Goal: Contribute content

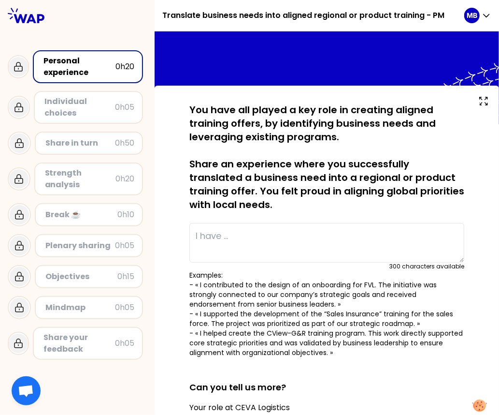
click at [199, 288] on p "Examples: - « I contributed to the design of an onboarding for FVL. The initiat…" at bounding box center [326, 313] width 275 height 87
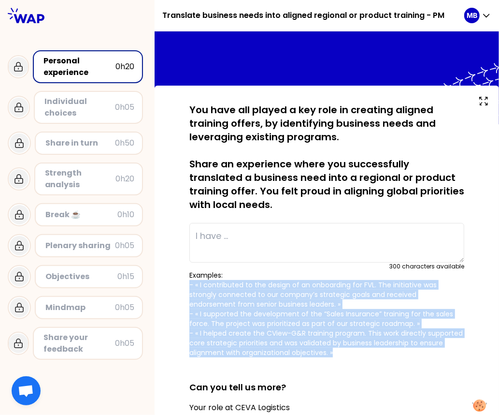
drag, startPoint x: 187, startPoint y: 282, endPoint x: 338, endPoint y: 356, distance: 167.5
click at [338, 356] on div "saved You have all played a key role in creating aligned training offers, by id…" at bounding box center [327, 343] width 306 height 480
click at [282, 307] on p "Examples: - « I contributed to the design of an onboarding for FVL. The initiat…" at bounding box center [326, 313] width 275 height 87
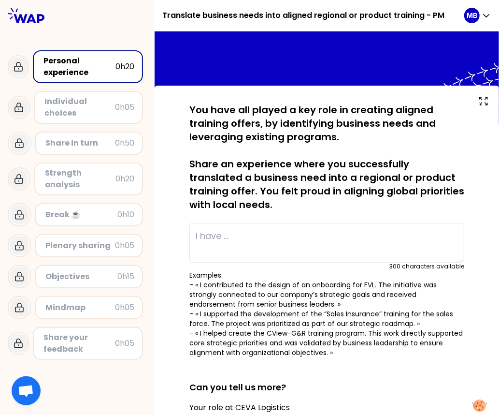
click at [221, 236] on textarea at bounding box center [326, 243] width 275 height 40
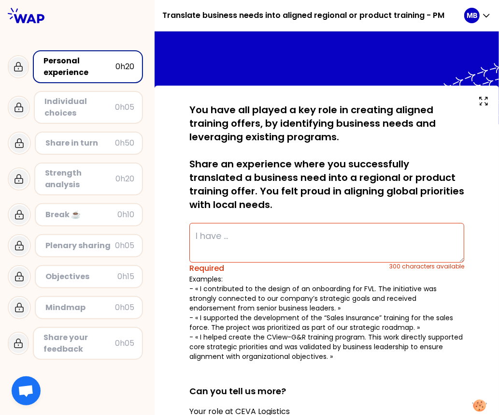
click at [301, 348] on p "Examples: - « I contributed to the design of an onboarding for FVL. The initiat…" at bounding box center [326, 317] width 275 height 87
click at [284, 293] on p "Examples: - « I contributed to the design of an onboarding for FVL. The initiat…" at bounding box center [326, 317] width 275 height 87
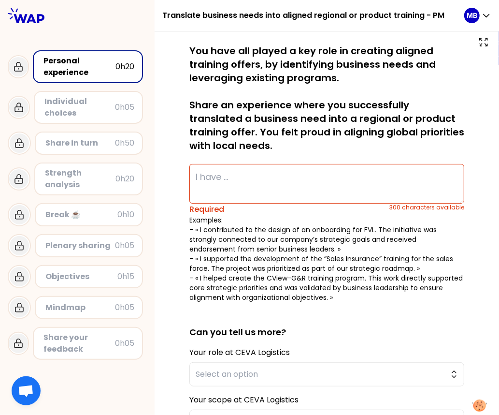
scroll to position [63, 0]
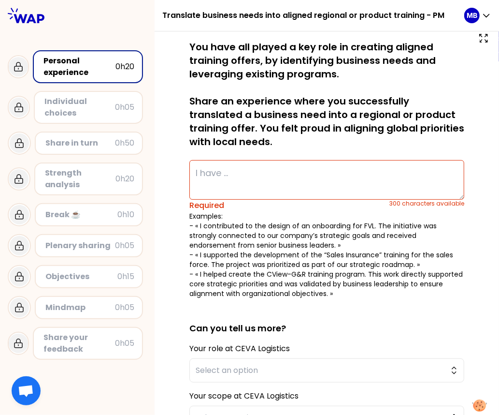
click at [199, 172] on textarea at bounding box center [326, 180] width 275 height 40
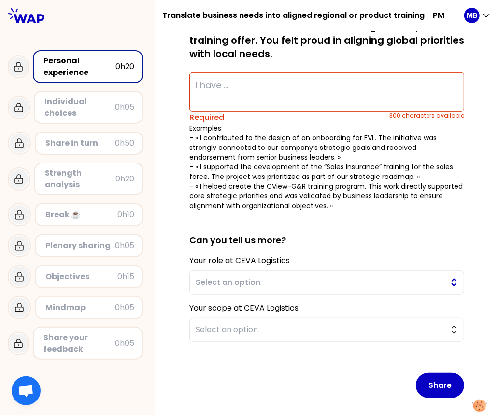
scroll to position [151, 0]
click at [214, 282] on span "Select an option" at bounding box center [320, 282] width 249 height 12
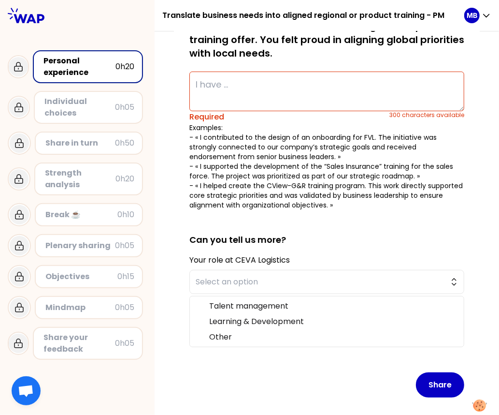
scroll to position [165, 0]
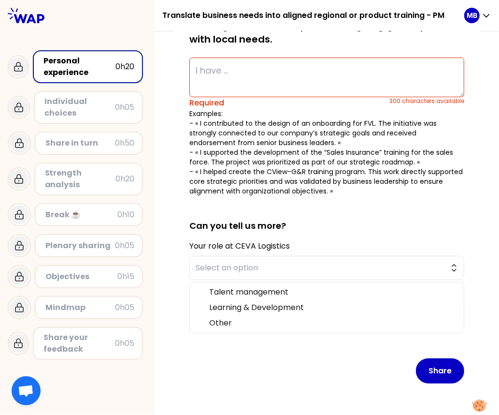
click at [195, 347] on div "Share" at bounding box center [326, 363] width 275 height 56
click at [198, 316] on span "Select an option" at bounding box center [320, 315] width 249 height 12
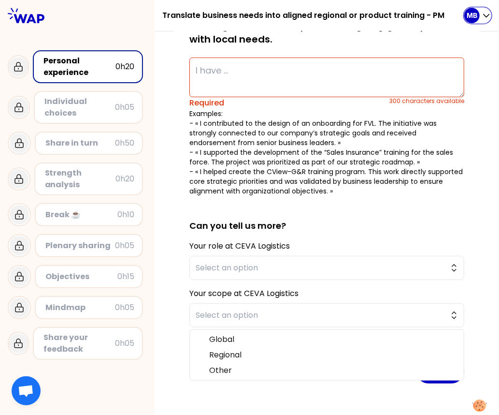
click at [471, 20] on p "MB" at bounding box center [472, 16] width 11 height 10
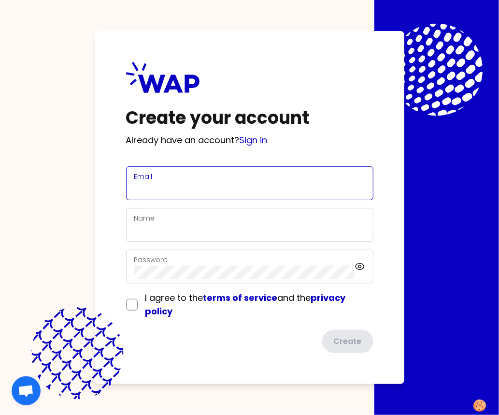
click at [143, 189] on input "Email" at bounding box center [249, 189] width 231 height 14
click at [80, 272] on div "Create your account Already have an account? Sign in Email Name Password I agre…" at bounding box center [249, 207] width 499 height 415
